Goal: Communication & Community: Ask a question

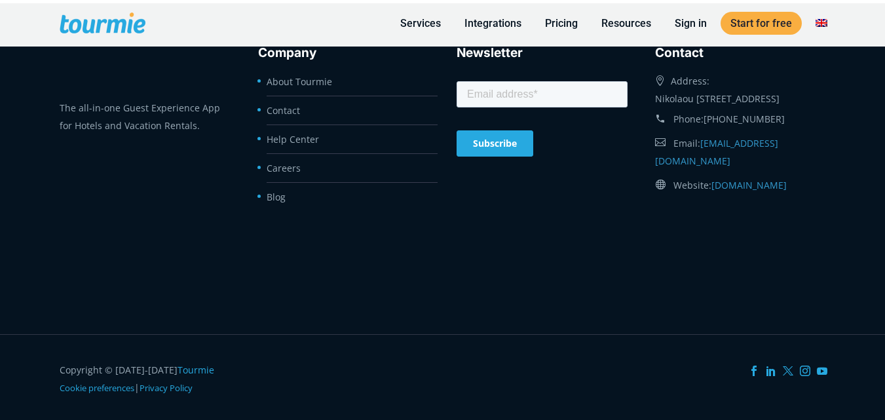
scroll to position [5680, 0]
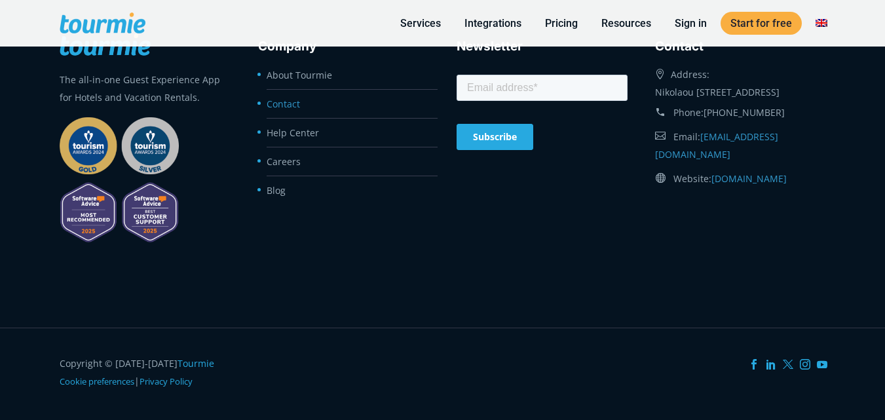
click at [290, 105] on link "Contact" at bounding box center [283, 104] width 33 height 12
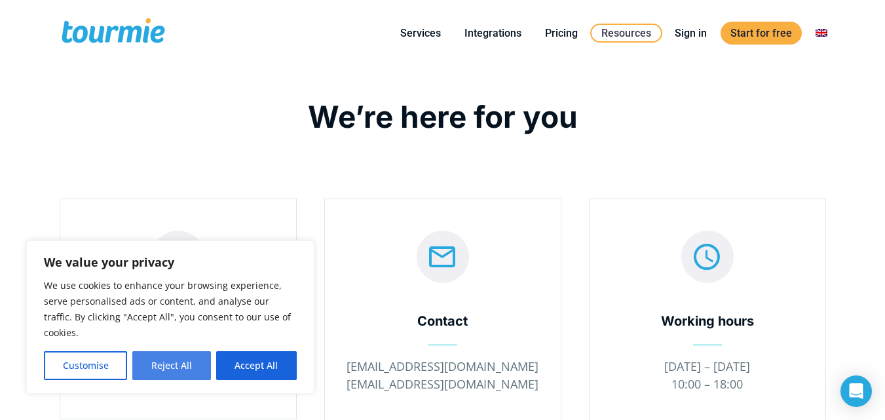
click at [188, 360] on button "Reject All" at bounding box center [171, 365] width 78 height 29
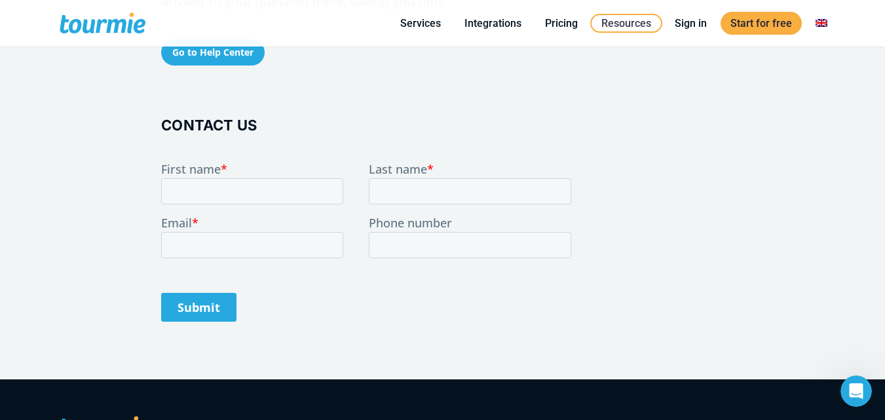
scroll to position [620, 0]
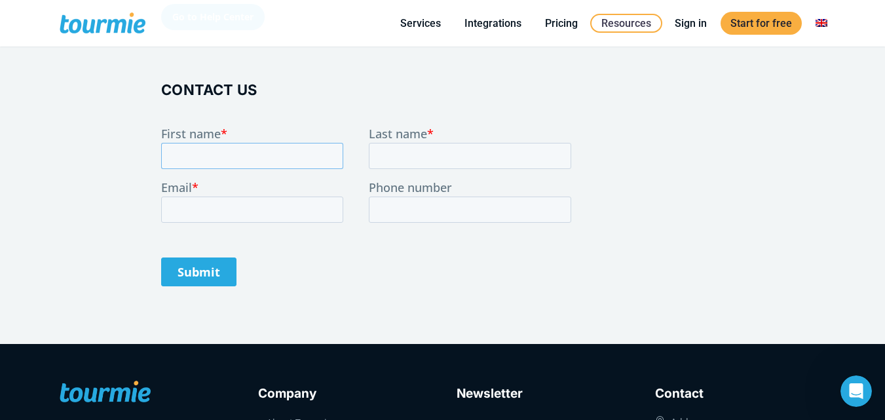
click at [196, 159] on input "First name *" at bounding box center [252, 155] width 182 height 26
click at [283, 160] on input "First name *" at bounding box center [252, 155] width 182 height 26
type input "Jeffrey"
click at [414, 154] on input "Last name *" at bounding box center [470, 155] width 202 height 26
type input "West"
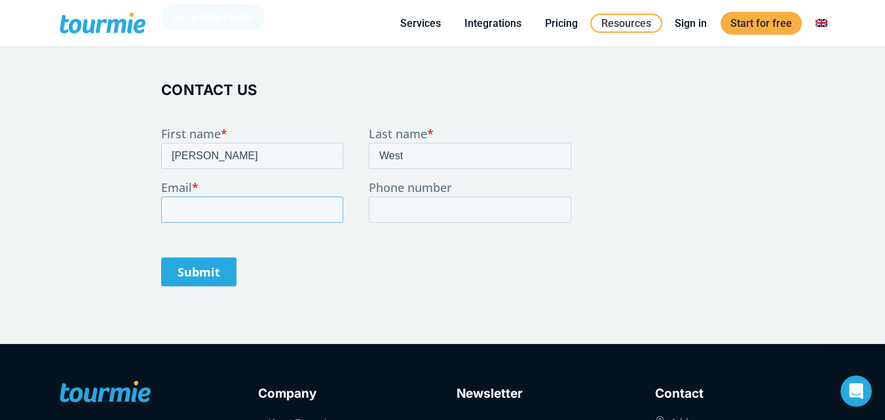
click at [299, 207] on input "Email *" at bounding box center [252, 209] width 182 height 26
type input "administrator@ip-edges.com"
click at [405, 208] on input "Phone number" at bounding box center [470, 209] width 202 height 26
type input "1620-258-0265"
click at [219, 273] on input "Submit" at bounding box center [198, 271] width 75 height 29
